Goal: Transaction & Acquisition: Purchase product/service

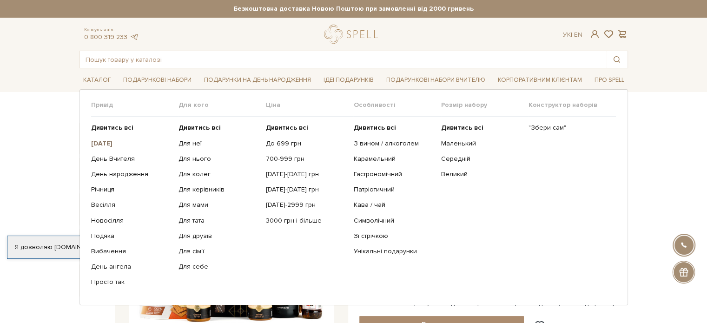
click at [112, 139] on b "[DATE]" at bounding box center [101, 143] width 21 height 8
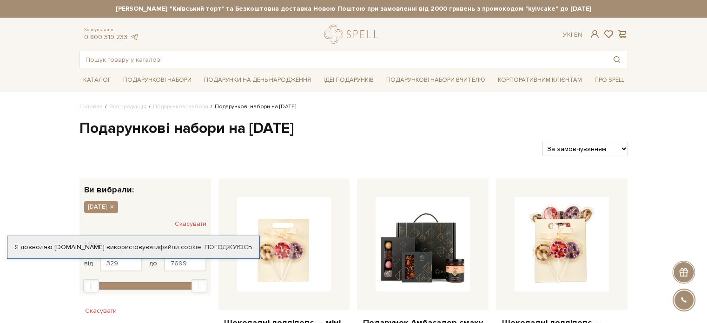
click at [589, 141] on div "Фільтри За замовчуванням За Ціною (зростання) За Ціною (зменшення) Новинки За п…" at bounding box center [354, 145] width 556 height 22
click at [588, 143] on select "За замовчуванням За Ціною (зростання) За Ціною (зменшення) Новинки За популярні…" at bounding box center [584, 149] width 85 height 14
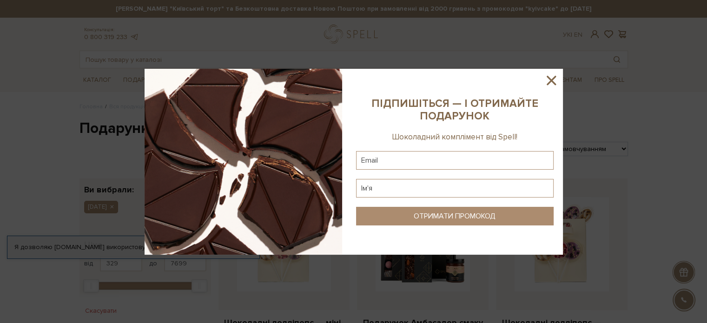
select select "https://spellchocolate.com/our-productions/podarunkovi-box/gift-sets-for-new-ye…"
click at [542, 142] on select "За замовчуванням За Ціною (зростання) За Ціною (зменшення) Новинки За популярні…" at bounding box center [584, 149] width 85 height 14
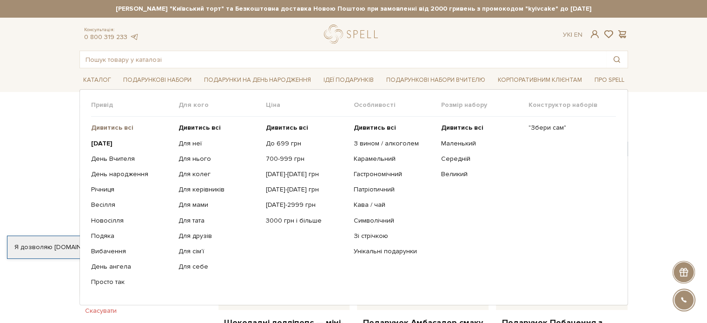
click at [123, 124] on b "Дивитись всі" at bounding box center [112, 128] width 42 height 8
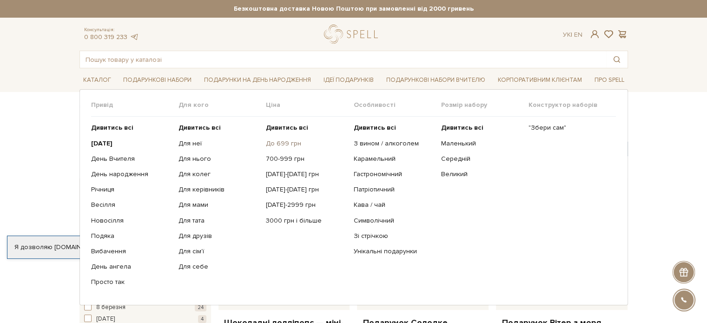
click at [278, 143] on link "До 699 грн" at bounding box center [306, 143] width 80 height 8
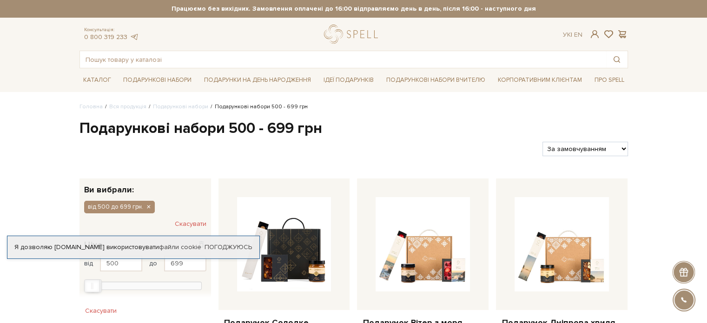
click at [574, 149] on select "За замовчуванням За Ціною (зростання) За Ціною (зменшення) Новинки За популярні…" at bounding box center [584, 149] width 85 height 14
select select "https://spellchocolate.com/our-productions/podarunkovi-box/500-699?sort=p.price…"
click at [542, 142] on select "За замовчуванням За Ціною (зростання) За Ціною (зменшення) Новинки За популярні…" at bounding box center [584, 149] width 85 height 14
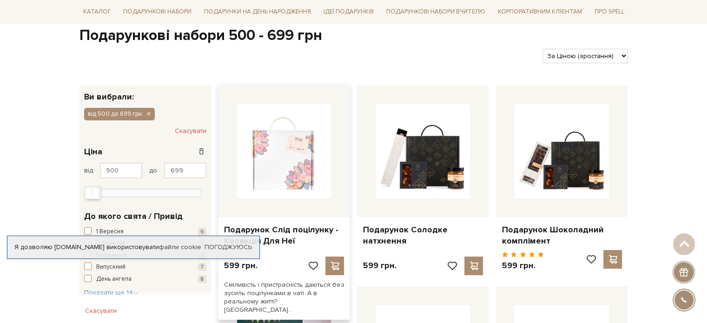
scroll to position [139, 0]
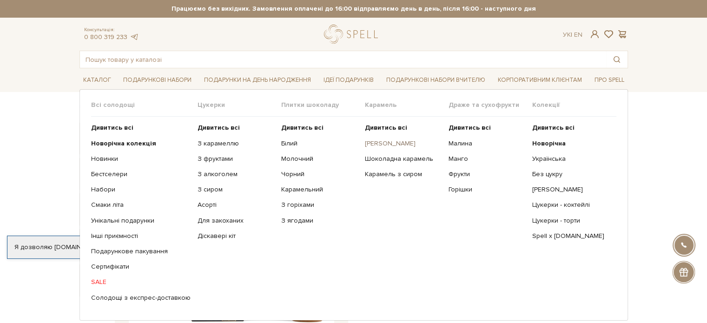
drag, startPoint x: 381, startPoint y: 140, endPoint x: 371, endPoint y: 141, distance: 9.8
click at [381, 140] on link "[PERSON_NAME]" at bounding box center [403, 143] width 77 height 8
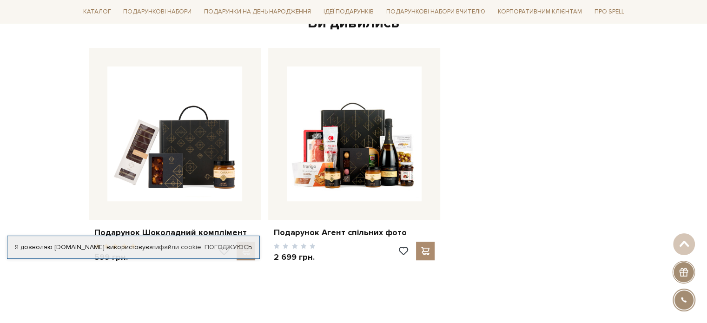
scroll to position [604, 0]
